Goal: Task Accomplishment & Management: Complete application form

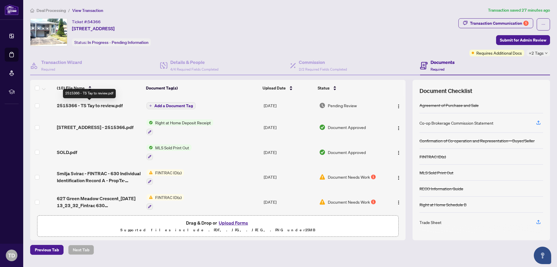
click at [107, 105] on span "2515366 - TS Tay to review.pdf" at bounding box center [90, 105] width 66 height 7
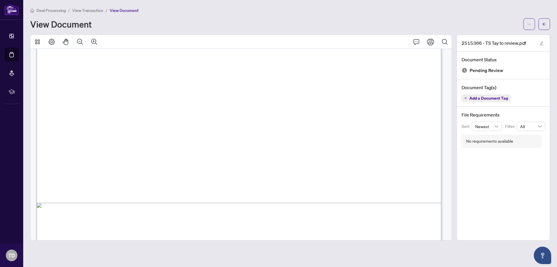
scroll to position [200, 0]
click at [431, 42] on icon "Print" at bounding box center [430, 42] width 7 height 6
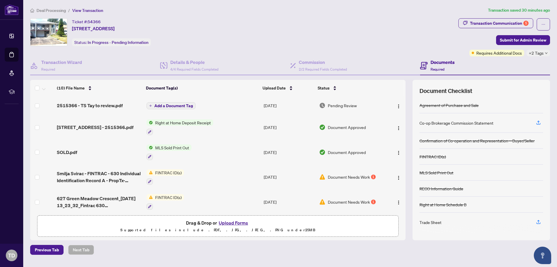
click at [228, 170] on td "FINTRAC ID(s)" at bounding box center [202, 177] width 117 height 25
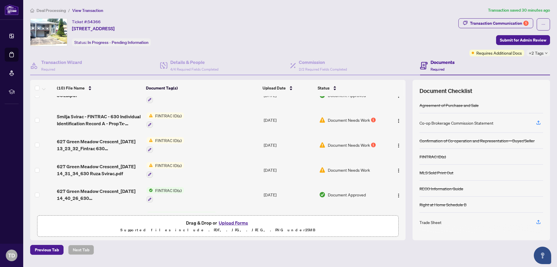
scroll to position [58, 0]
click at [350, 142] on span "Document Needs Work" at bounding box center [349, 144] width 42 height 6
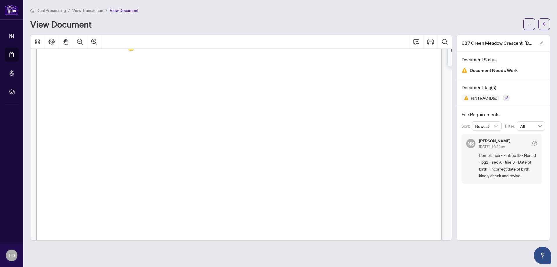
scroll to position [232, 0]
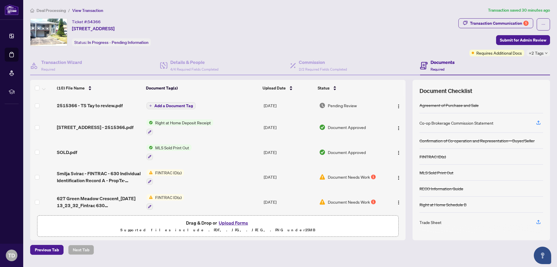
click at [359, 180] on td "Document Needs Work 1" at bounding box center [351, 177] width 69 height 25
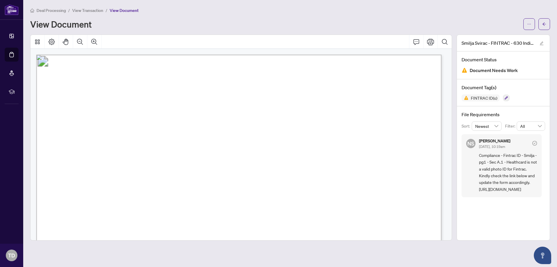
scroll to position [18, 0]
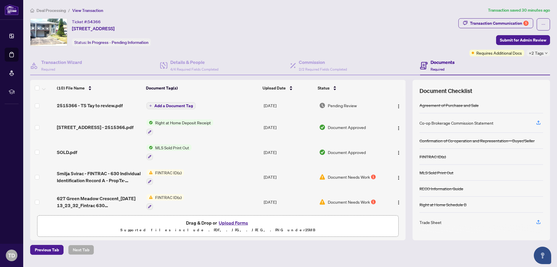
click at [230, 222] on button "Upload Forms" at bounding box center [233, 223] width 33 height 8
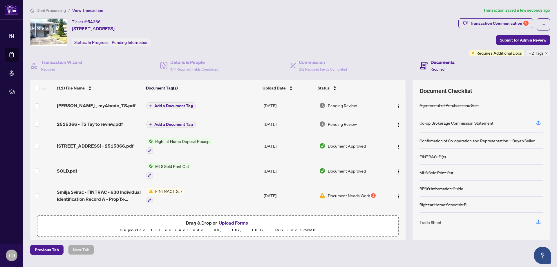
click at [165, 104] on span "Add a Document Tag" at bounding box center [173, 106] width 39 height 4
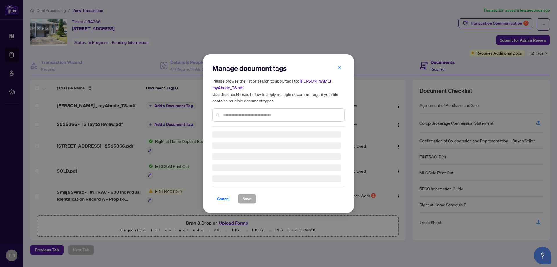
click at [247, 118] on div "Manage document tags Please browse the list or search to apply tags to: RAHR _ …" at bounding box center [279, 134] width 132 height 140
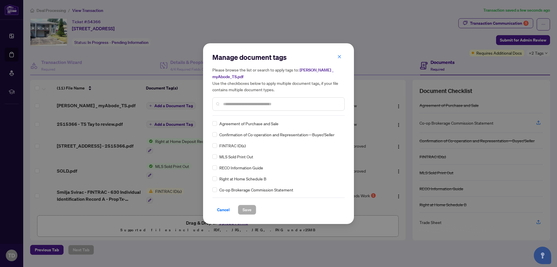
click at [259, 102] on input "text" at bounding box center [281, 104] width 117 height 6
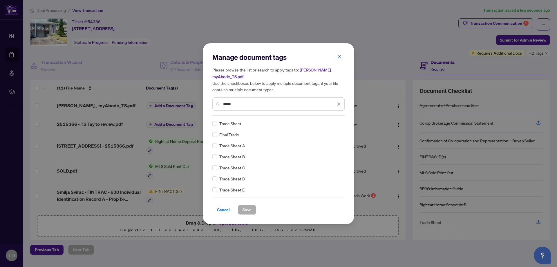
type input "*****"
click at [249, 207] on span "Save" at bounding box center [247, 209] width 9 height 9
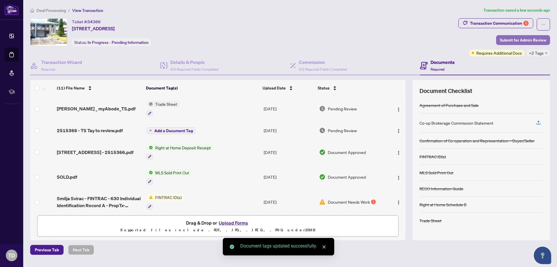
click at [536, 40] on span "Submit for Admin Review" at bounding box center [523, 39] width 46 height 9
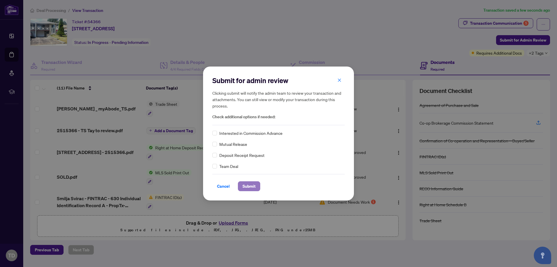
click at [244, 185] on span "Submit" at bounding box center [249, 185] width 13 height 9
